Goal: Information Seeking & Learning: Check status

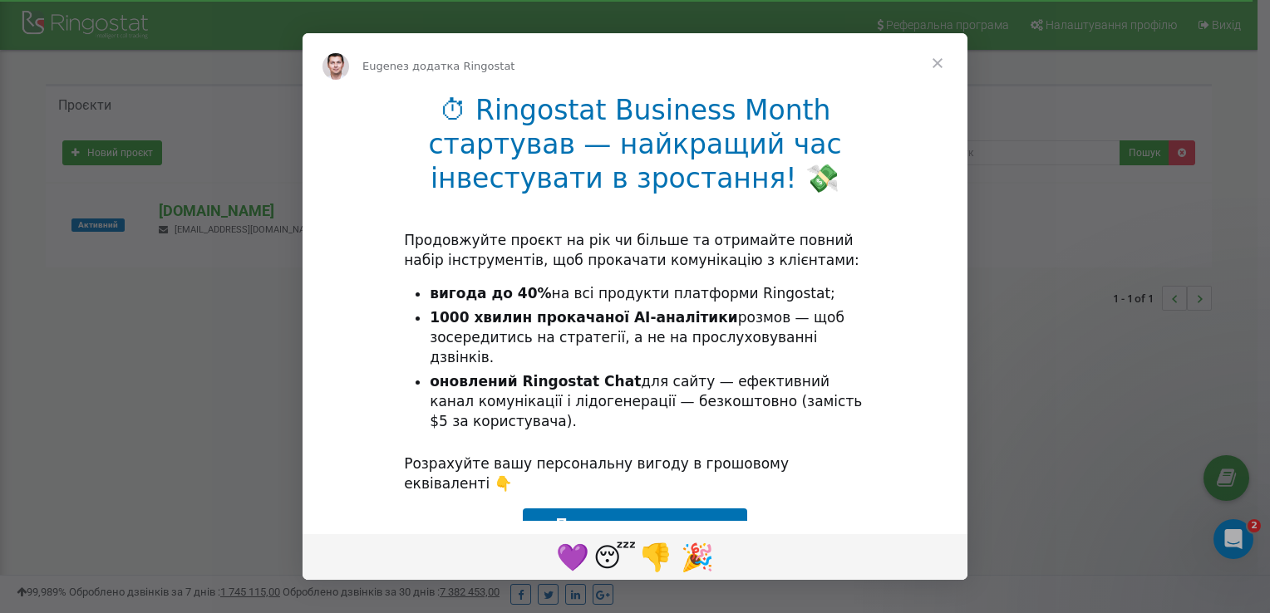
click at [941, 68] on span "Закрити" at bounding box center [938, 63] width 60 height 60
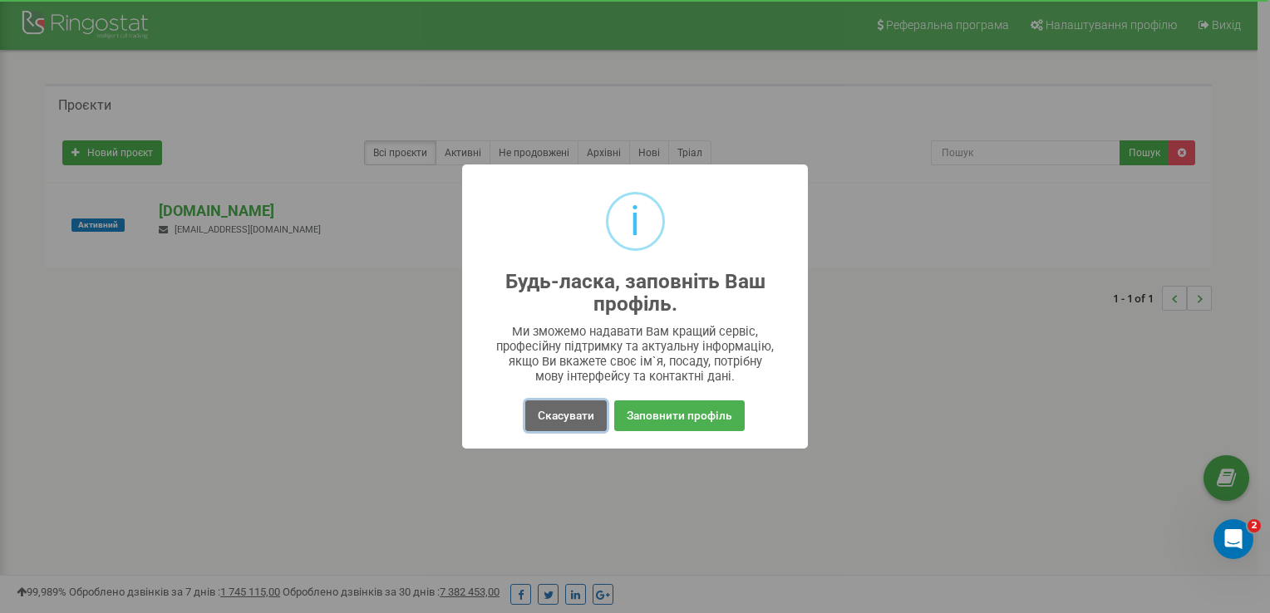
click at [579, 416] on button "Скасувати" at bounding box center [565, 416] width 81 height 31
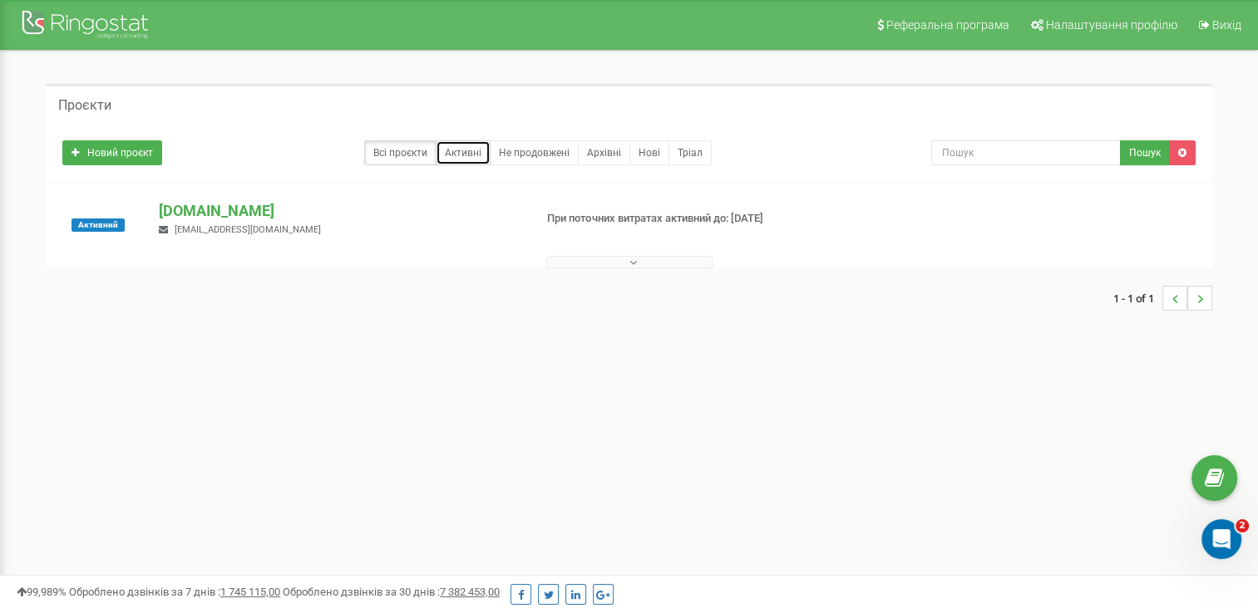
click at [454, 155] on link "Активні" at bounding box center [463, 152] width 55 height 25
click at [618, 263] on button at bounding box center [629, 262] width 166 height 12
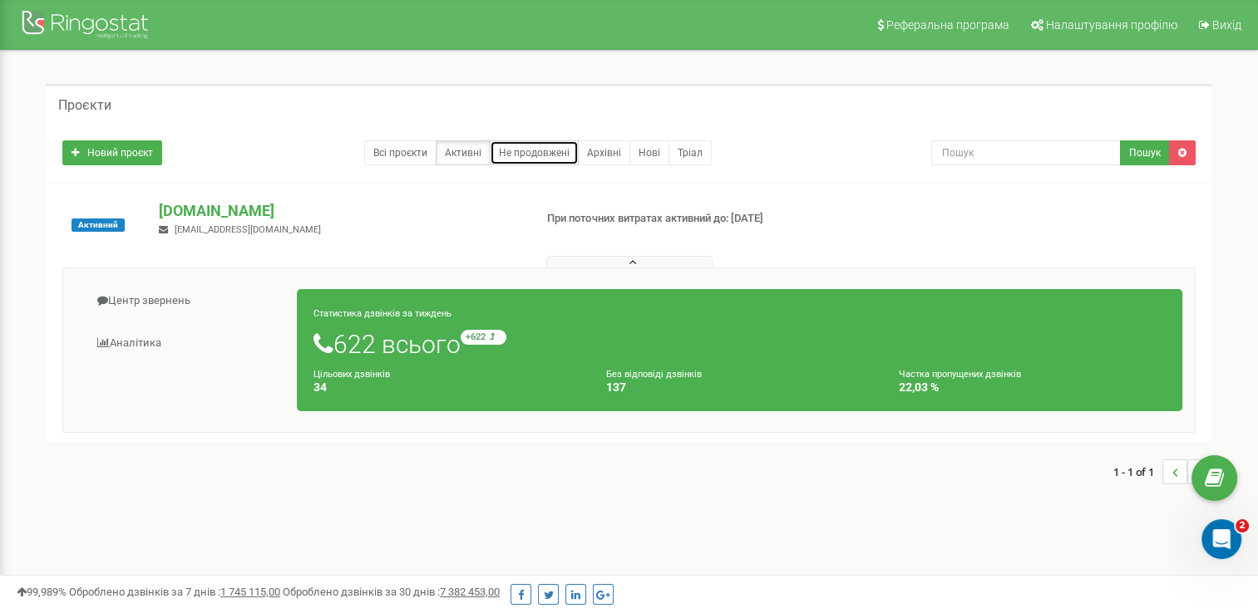
click at [552, 146] on link "Не продовжені" at bounding box center [534, 152] width 89 height 25
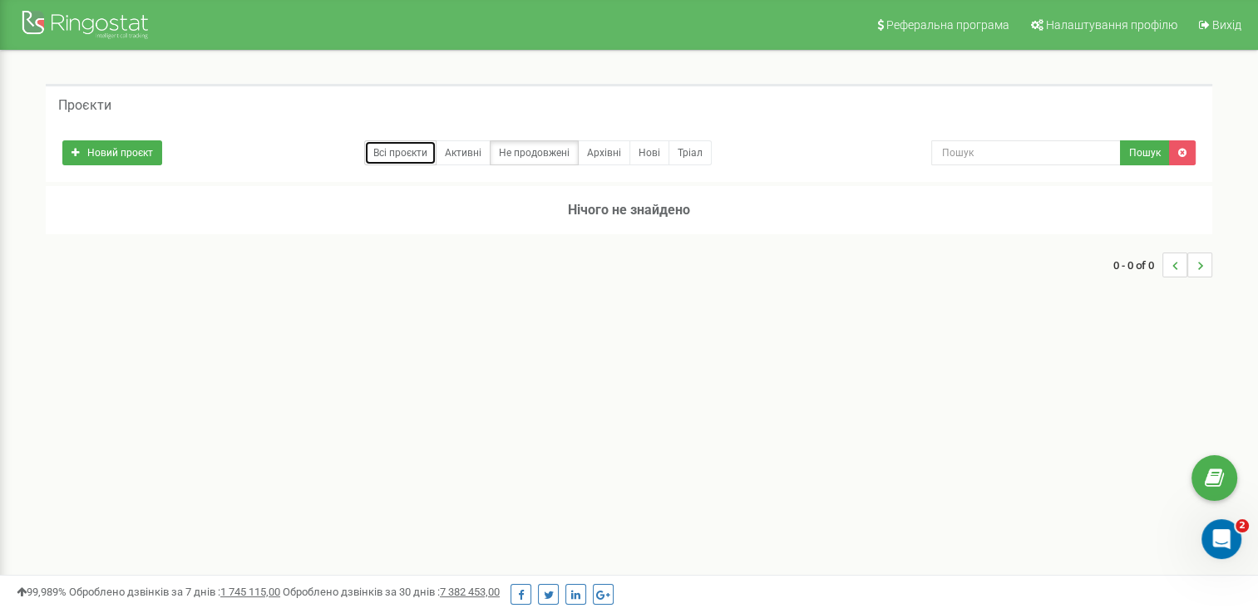
click at [418, 145] on link "Всі проєкти" at bounding box center [400, 152] width 72 height 25
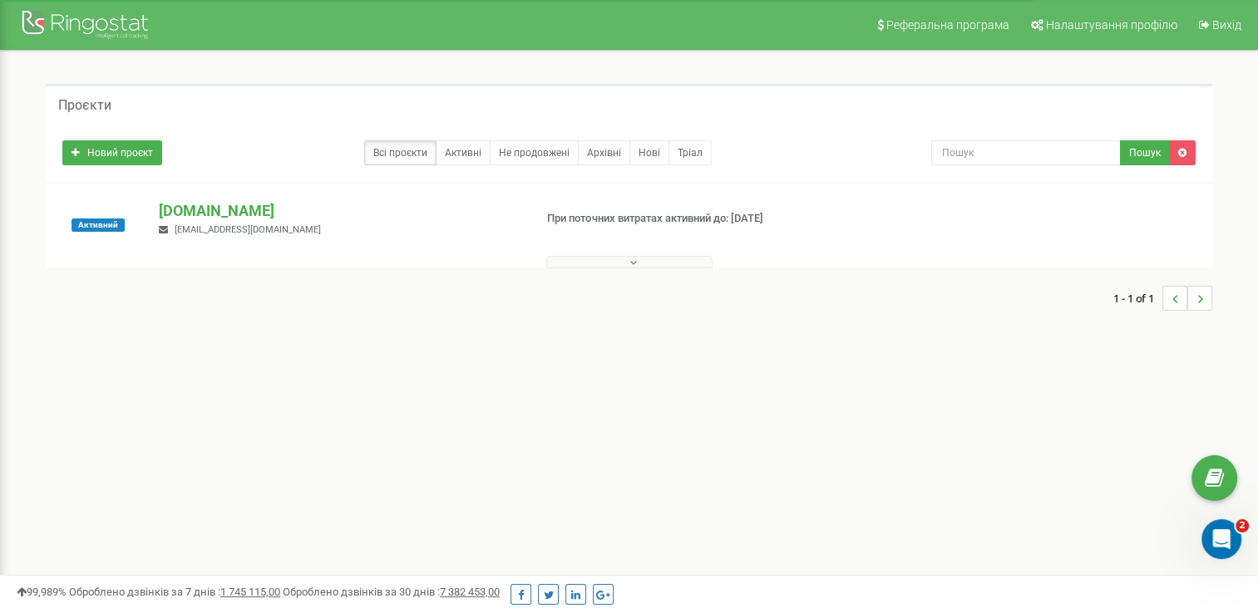
click at [631, 261] on icon at bounding box center [632, 263] width 7 height 12
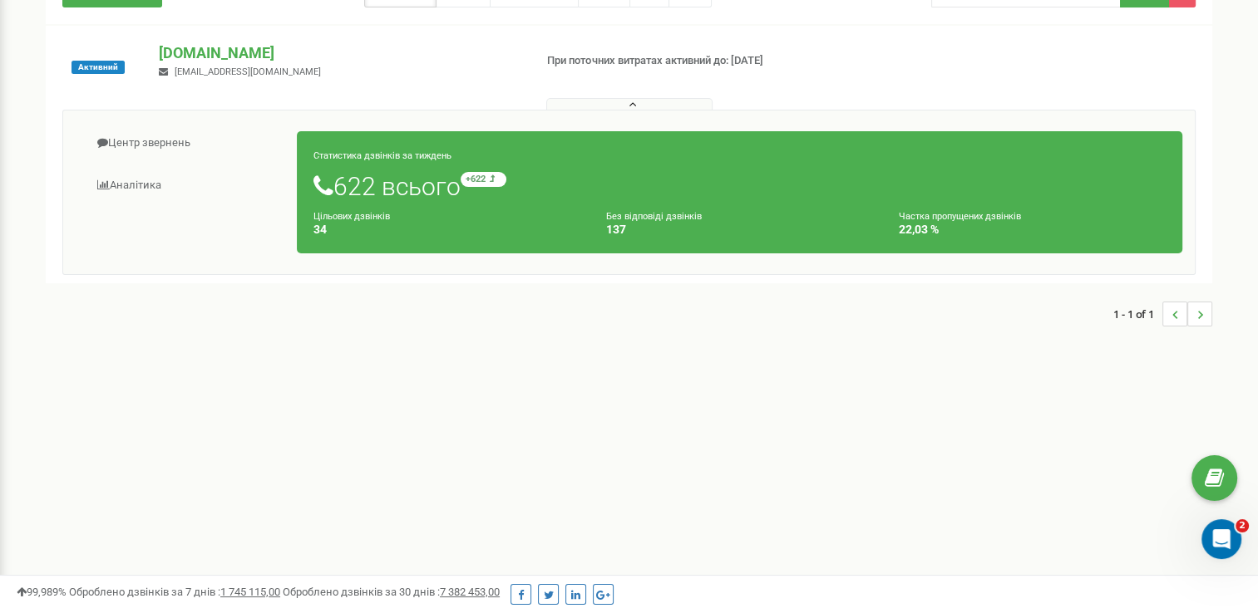
scroll to position [166, 0]
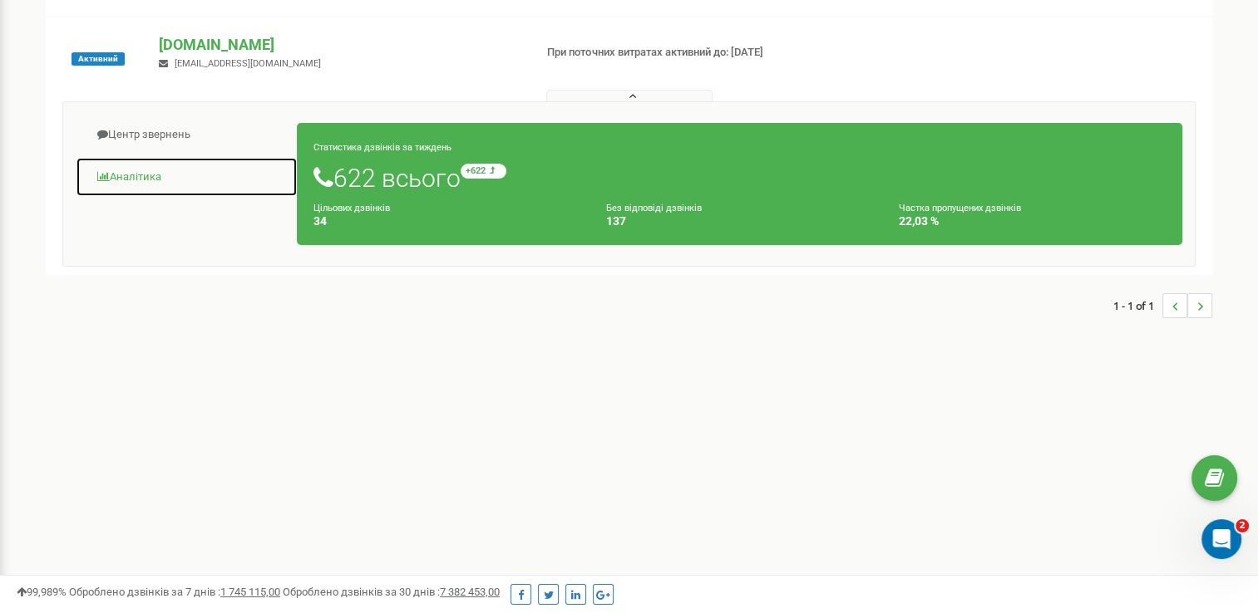
click at [145, 168] on link "Аналiтика" at bounding box center [187, 177] width 222 height 41
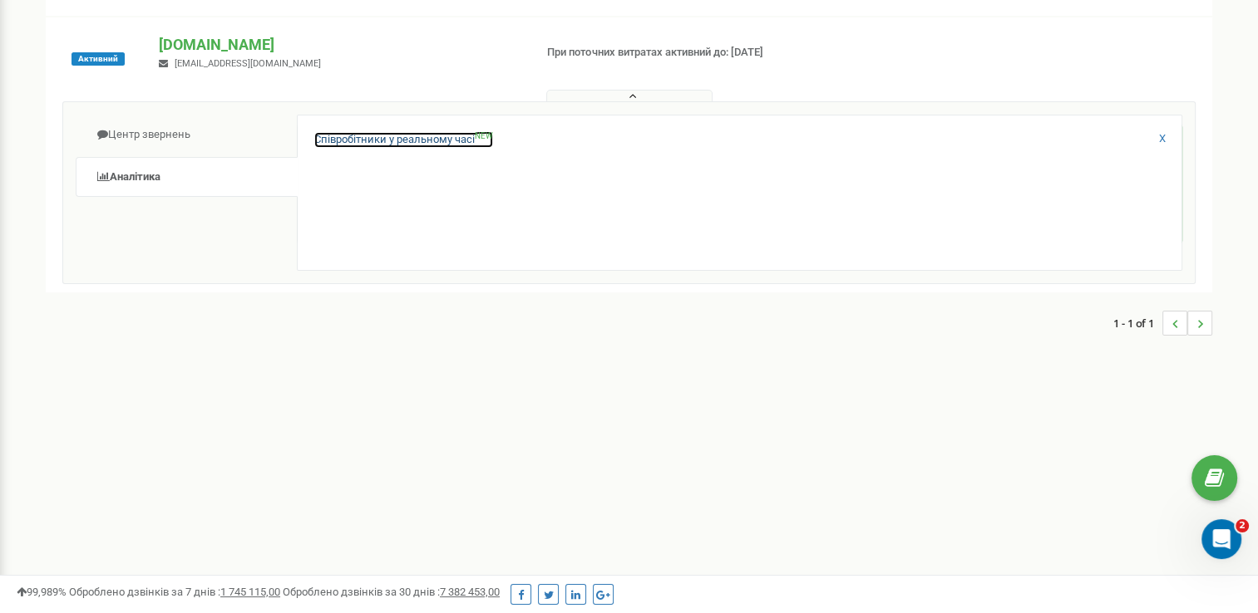
click at [382, 141] on link "Співробітники у реальному часі NEW" at bounding box center [403, 140] width 179 height 16
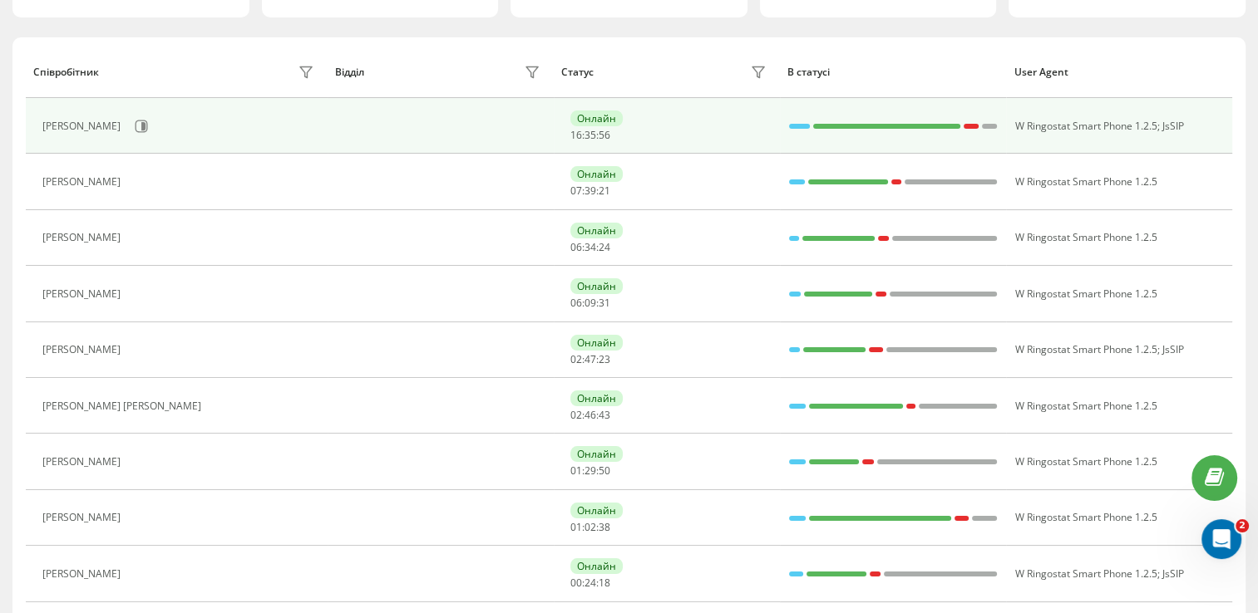
scroll to position [249, 0]
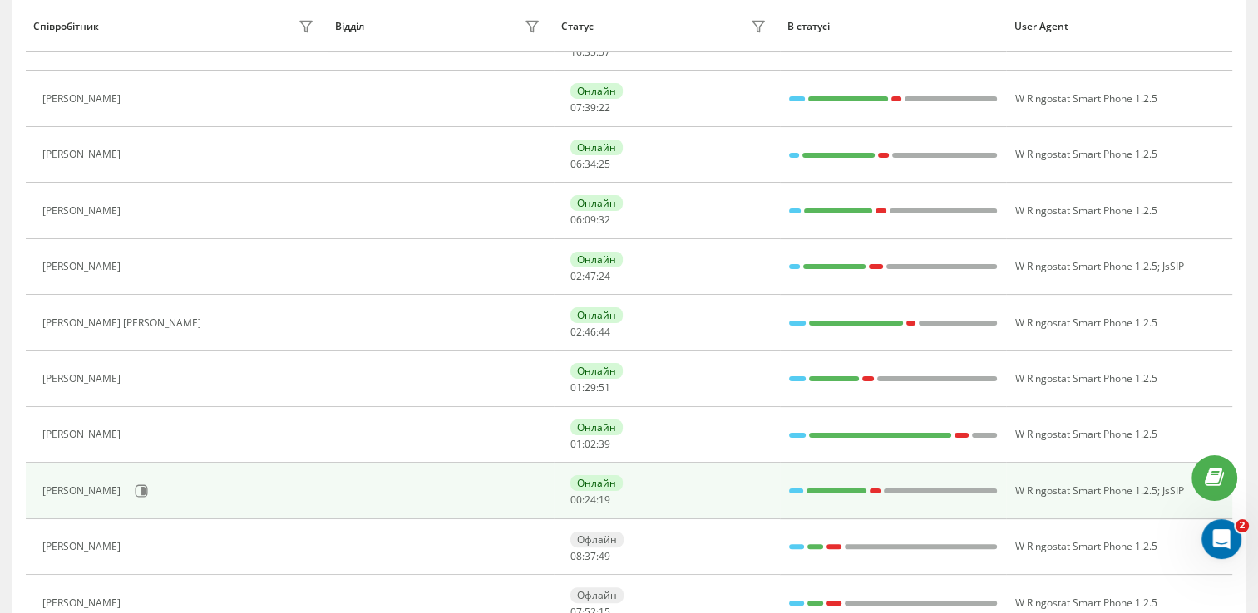
click at [92, 485] on div "Даценко Олена" at bounding box center [83, 491] width 82 height 12
click at [137, 490] on icon at bounding box center [141, 491] width 13 height 13
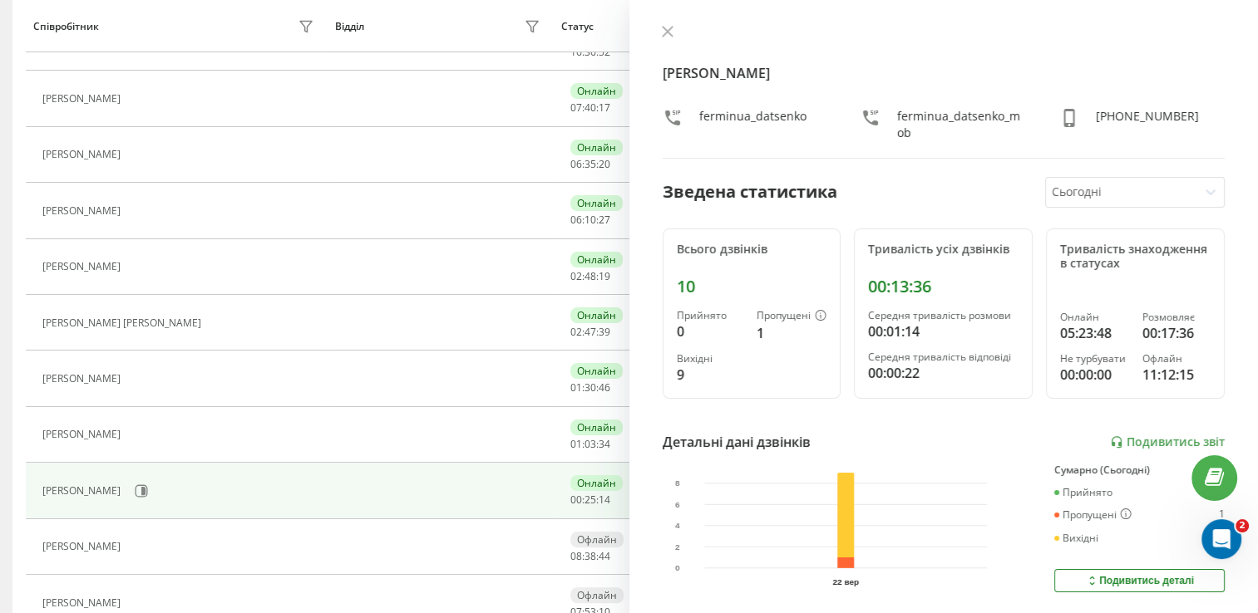
scroll to position [193, 0]
